Goal: Navigation & Orientation: Find specific page/section

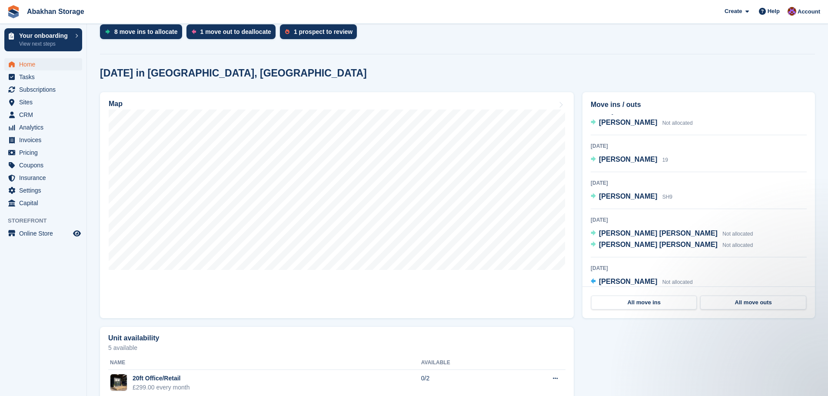
scroll to position [58, 0]
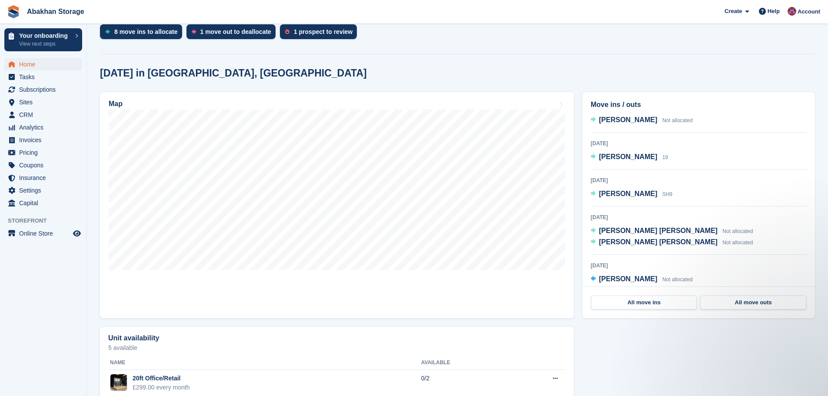
click at [724, 354] on div "Unit availability 5 available Name Available 20ft Office/Retail £299.00 every m…" at bounding box center [458, 394] width 724 height 142
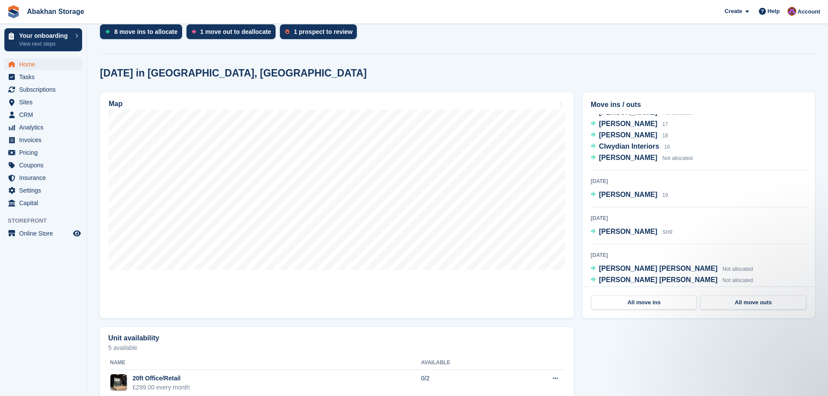
scroll to position [0, 0]
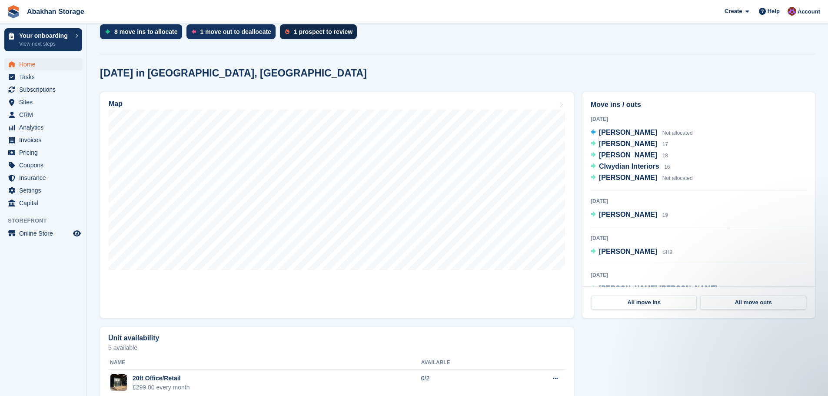
click at [344, 38] on div "1 prospect to review" at bounding box center [318, 31] width 77 height 15
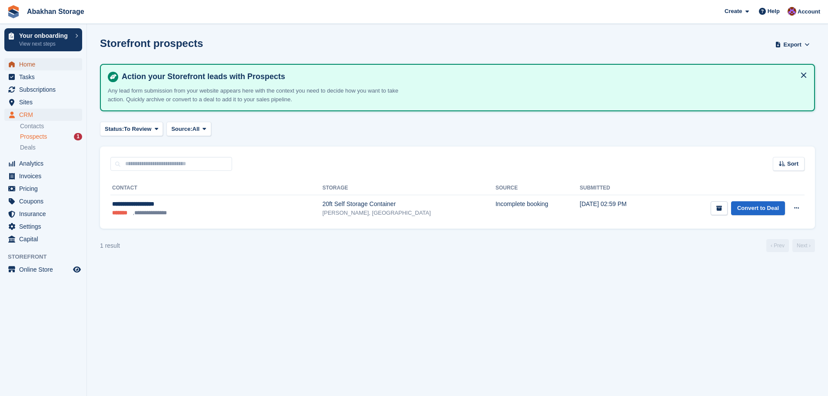
click at [29, 67] on span "Home" at bounding box center [45, 64] width 52 height 12
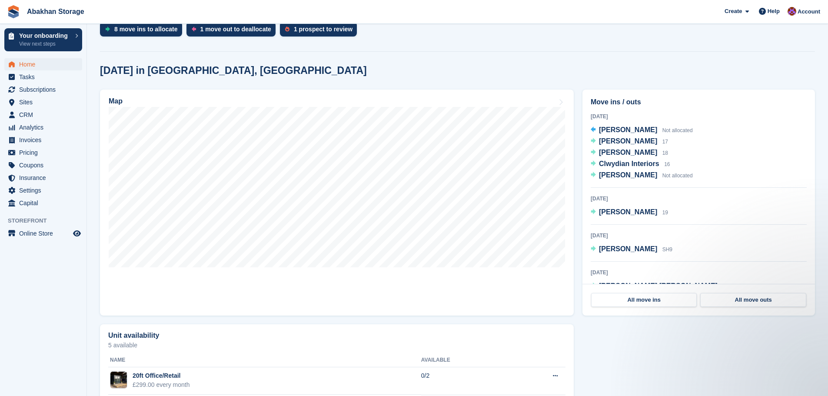
scroll to position [293, 0]
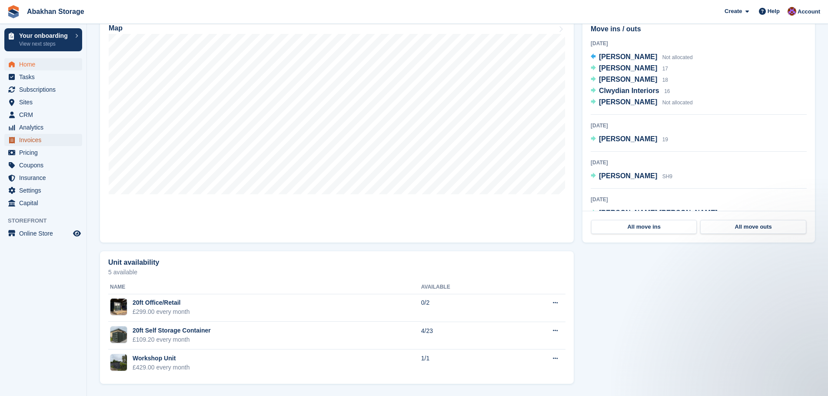
click at [33, 137] on span "Invoices" at bounding box center [45, 140] width 52 height 12
